Goal: Navigation & Orientation: Find specific page/section

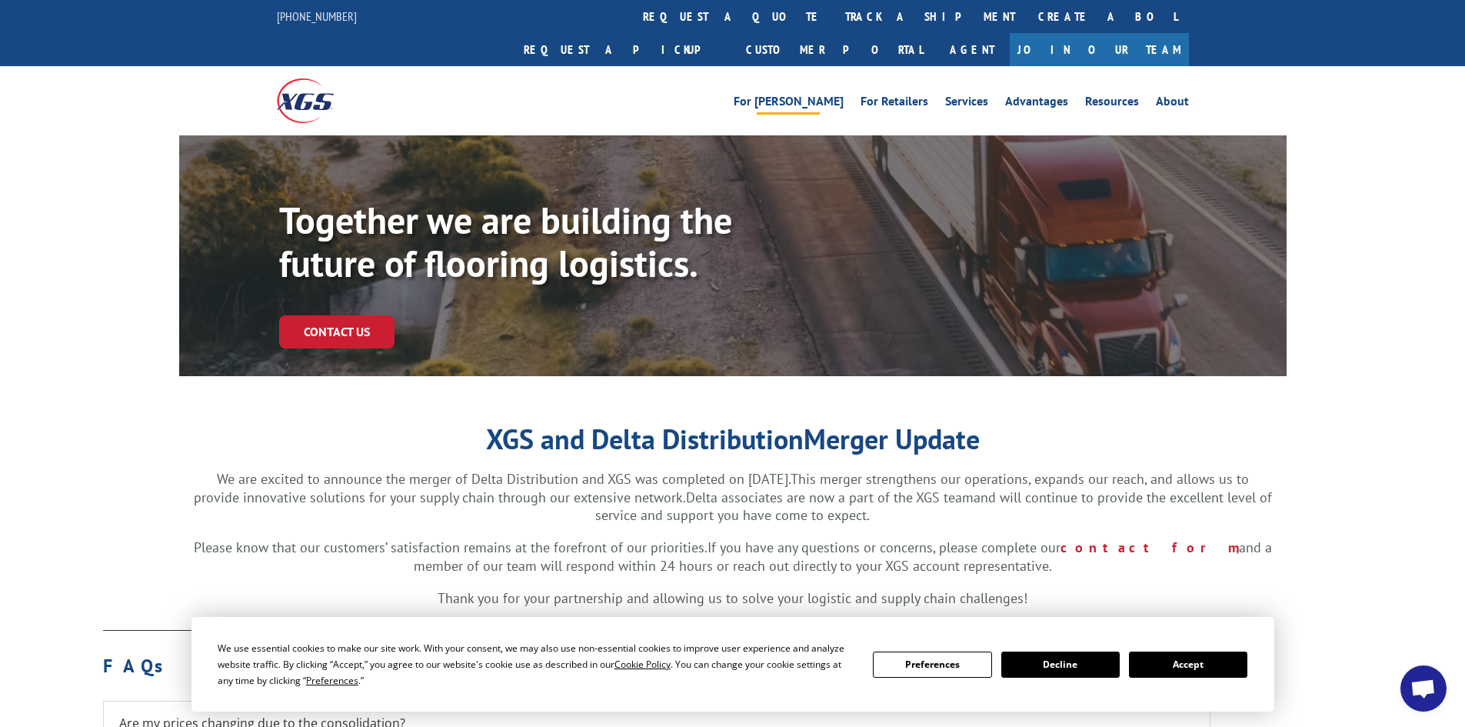
click at [832, 95] on link "For [PERSON_NAME]" at bounding box center [789, 103] width 110 height 17
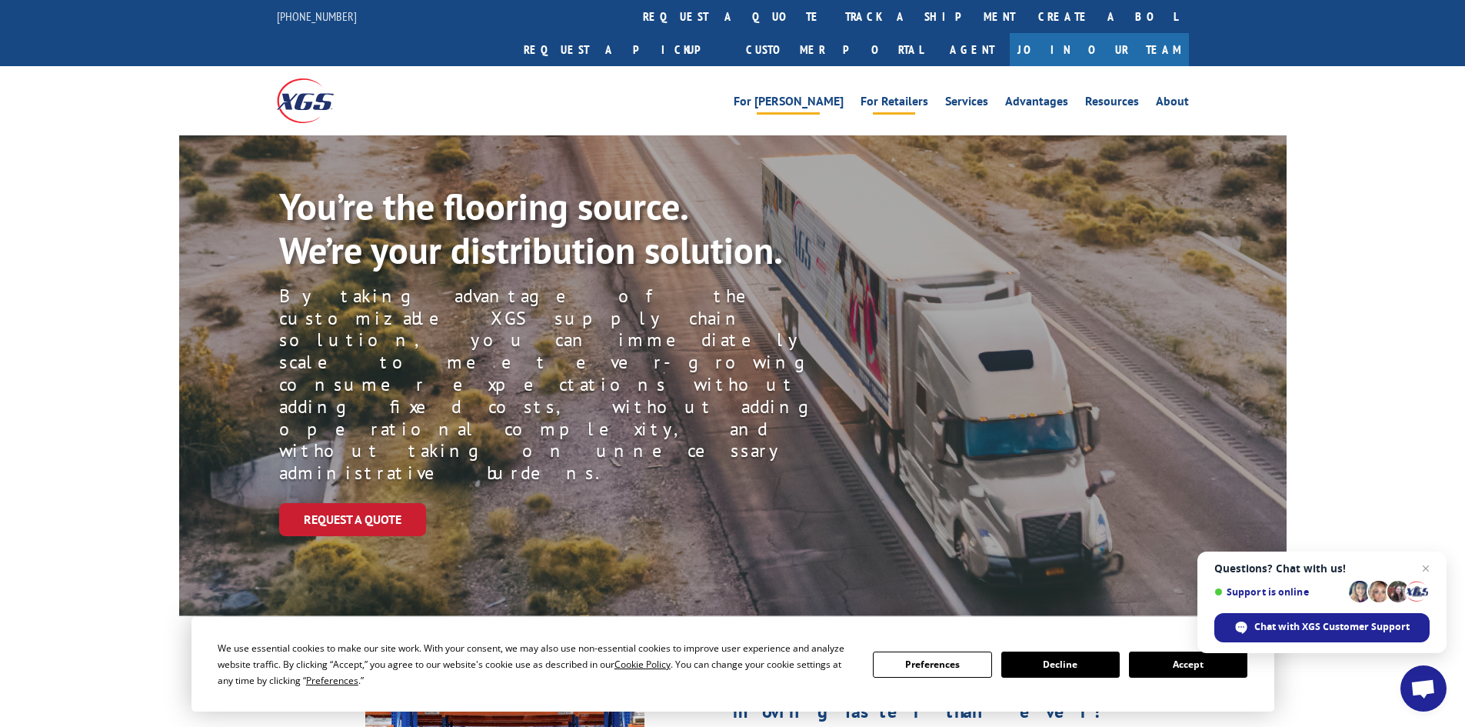
click at [913, 95] on link "For Retailers" at bounding box center [895, 103] width 68 height 17
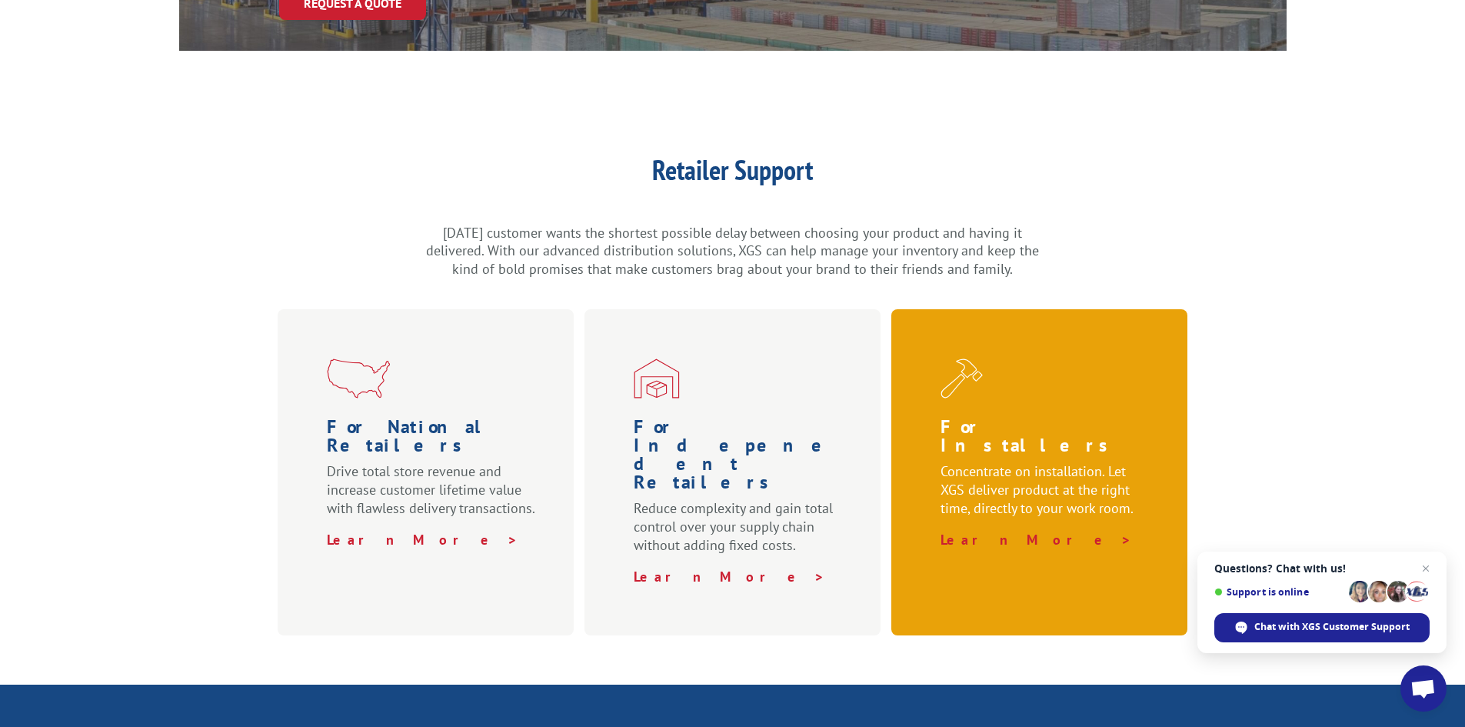
scroll to position [385, 0]
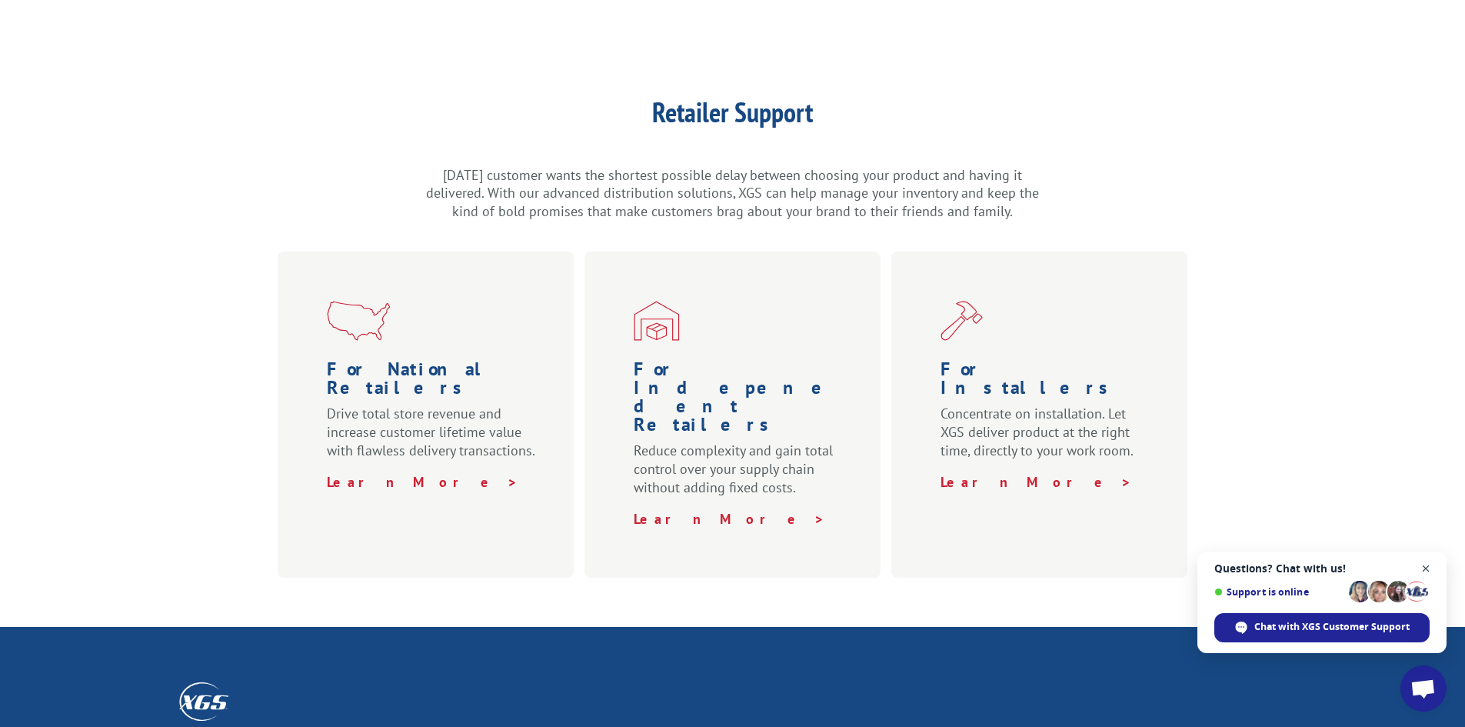
click at [1425, 574] on span "Close chat" at bounding box center [1426, 568] width 19 height 19
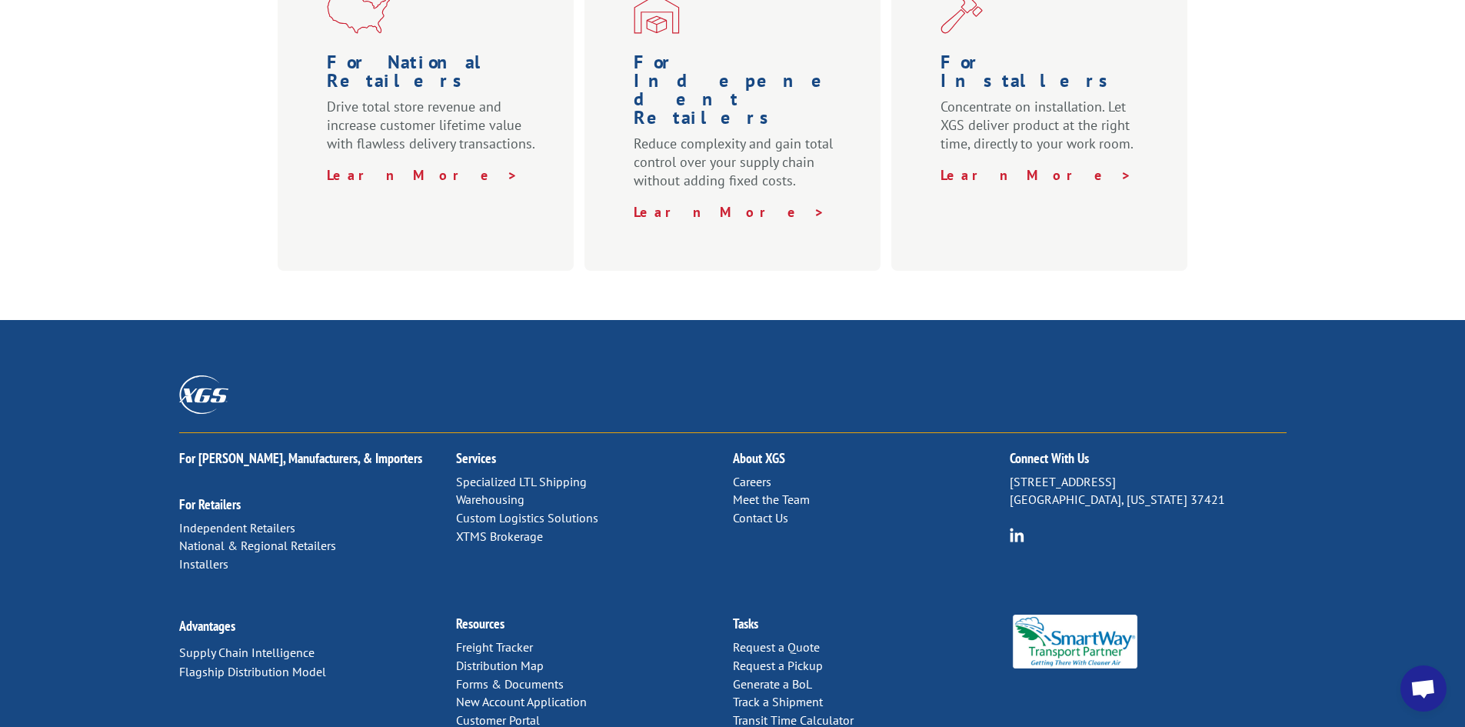
scroll to position [692, 0]
